Goal: Information Seeking & Learning: Learn about a topic

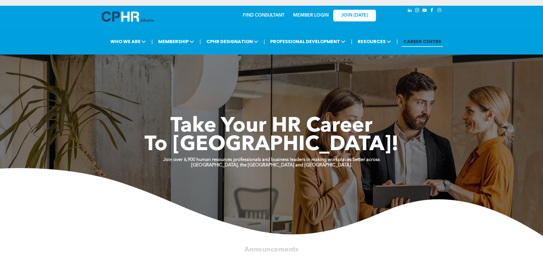
click at [409, 41] on link "CAREER CENTRE" at bounding box center [422, 41] width 41 height 11
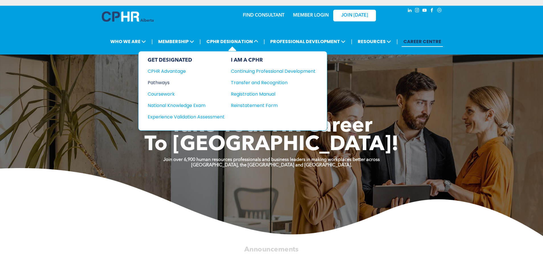
click at [161, 83] on div "Pathways" at bounding box center [182, 82] width 69 height 7
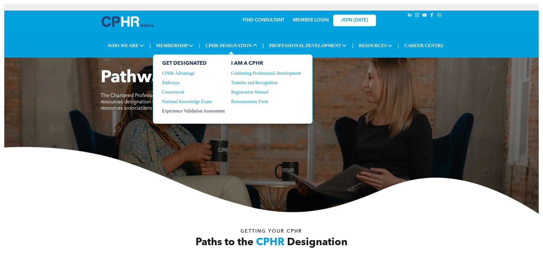
click at [191, 108] on div "Experience Validation Assessment" at bounding box center [190, 110] width 56 height 5
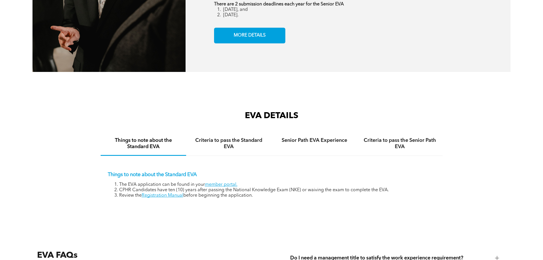
scroll to position [855, 0]
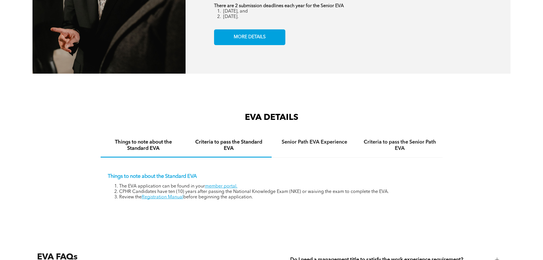
click at [236, 139] on h4 "Criteria to pass the Standard EVA" at bounding box center [228, 145] width 75 height 13
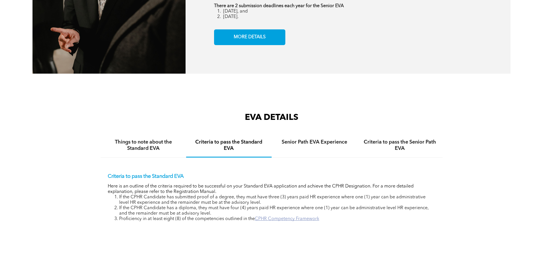
click at [275, 216] on link "CPHR Competency Framework" at bounding box center [287, 218] width 64 height 5
